Goal: Find specific page/section: Find specific page/section

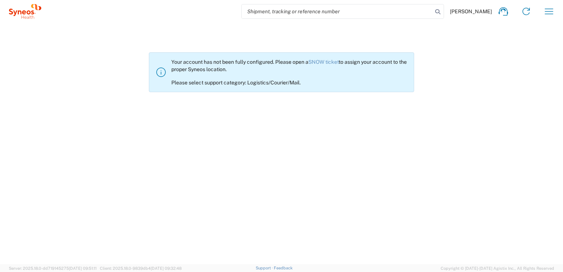
click at [26, 11] on icon at bounding box center [25, 11] width 32 height 15
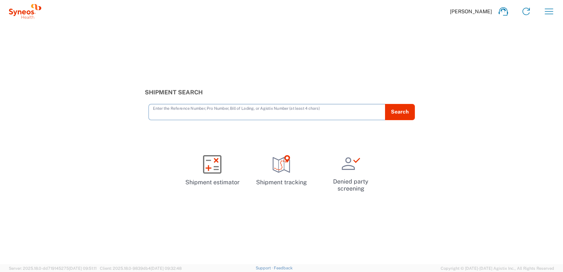
click at [331, 236] on div "Shipment Search Enter the Reference Number, Pro Number, Bill of Lading, or Agis…" at bounding box center [281, 143] width 563 height 241
